Goal: Obtain resource: Obtain resource

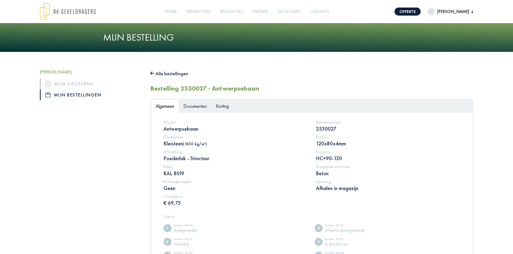
click at [85, 95] on link "Mijn bestellingen" at bounding box center [91, 95] width 102 height 11
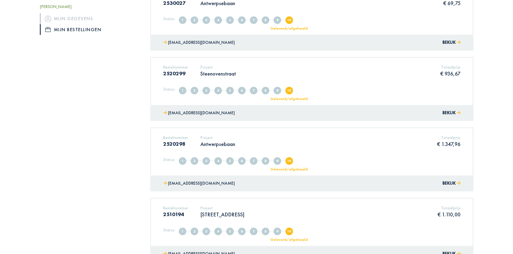
scroll to position [108, 0]
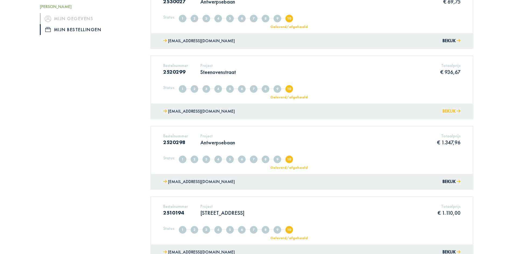
click at [450, 112] on button "Bekijk" at bounding box center [451, 112] width 18 height 8
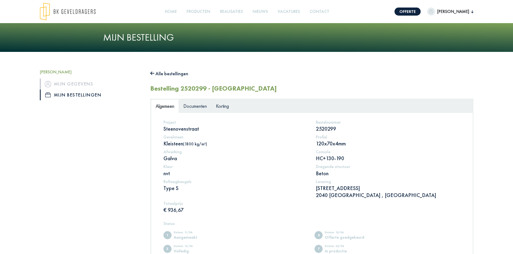
click at [188, 103] on span "Documenten" at bounding box center [194, 106] width 23 height 6
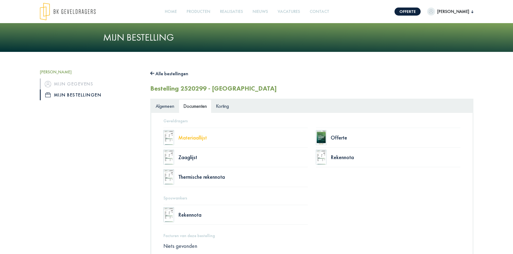
click at [192, 138] on div "Materiaallijst" at bounding box center [243, 137] width 130 height 5
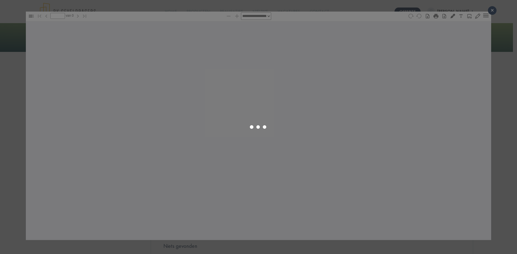
type input "*"
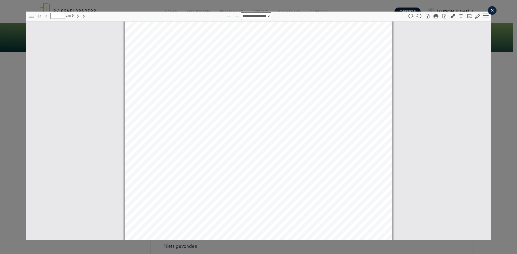
select select "****"
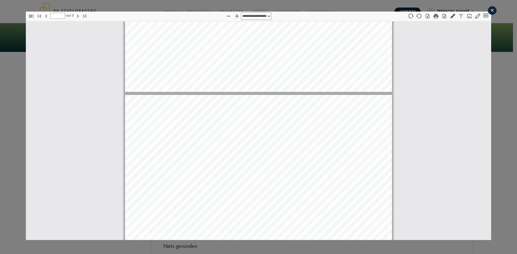
scroll to position [2346, 0]
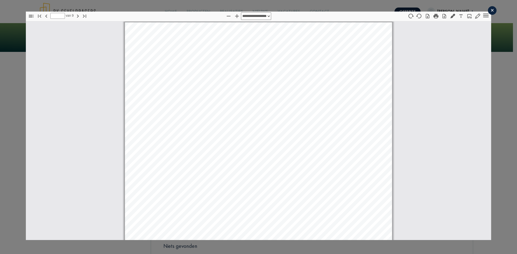
type input "*"
click at [433, 17] on icon "button" at bounding box center [436, 16] width 6 height 6
click at [433, 19] on icon "button" at bounding box center [436, 16] width 6 height 6
